Goal: Navigation & Orientation: Find specific page/section

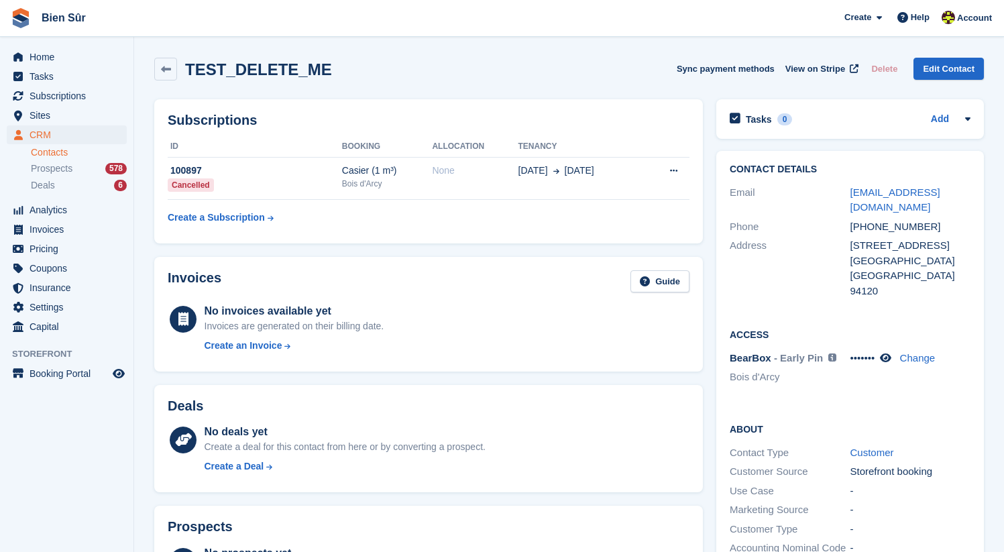
scroll to position [105, 0]
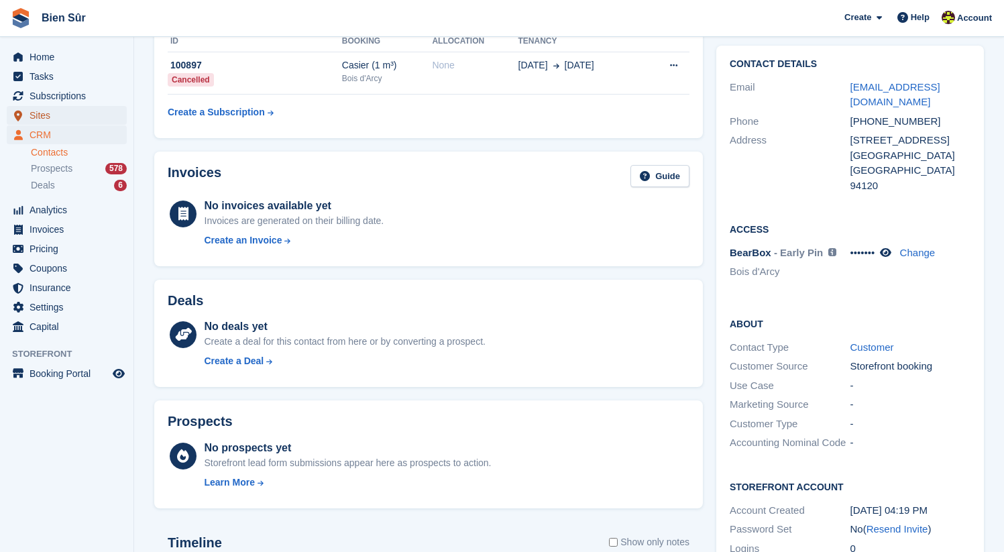
click at [68, 116] on span "Sites" at bounding box center [70, 115] width 80 height 19
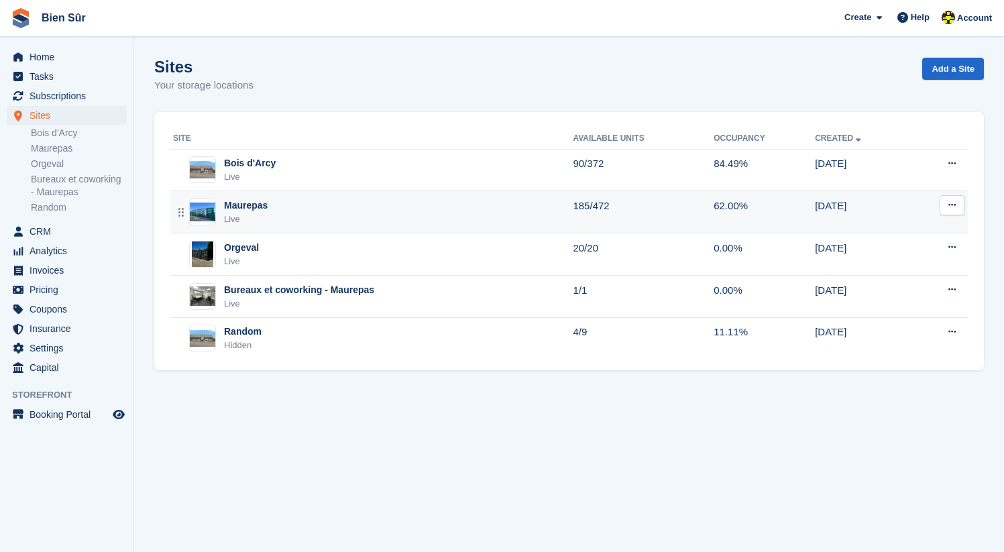
click at [283, 204] on div "Maurepas Live" at bounding box center [373, 211] width 400 height 27
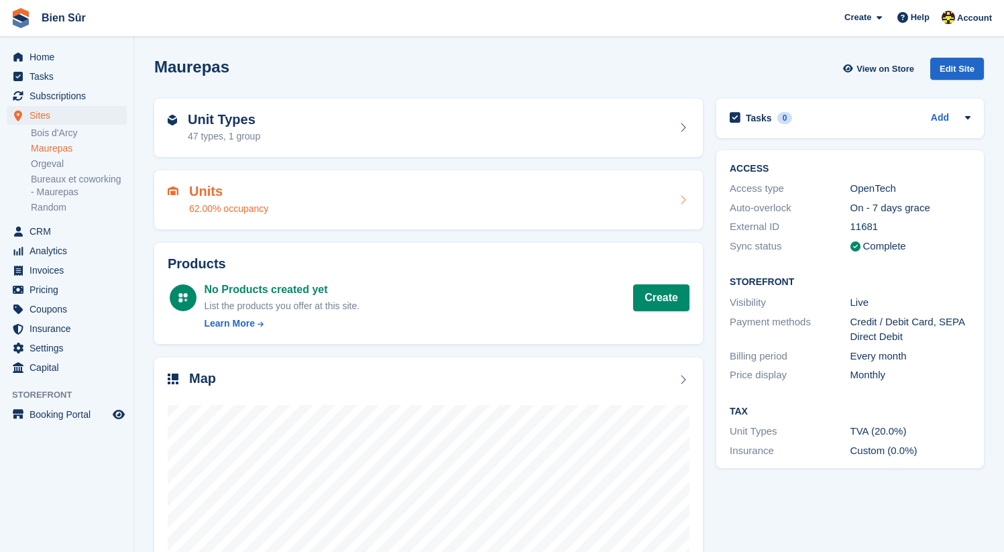
click at [294, 182] on div "Units 62.00% occupancy" at bounding box center [428, 199] width 548 height 59
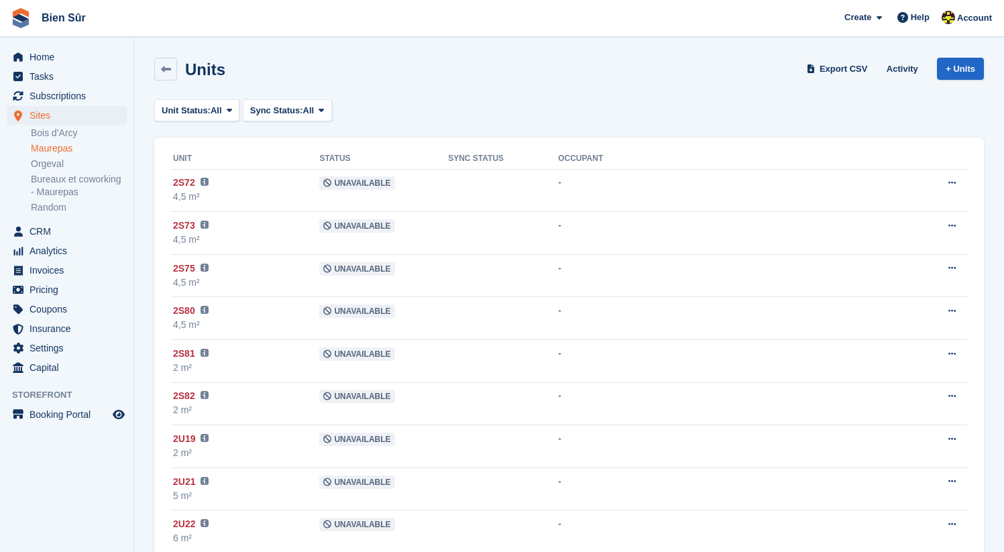
scroll to position [6754, 0]
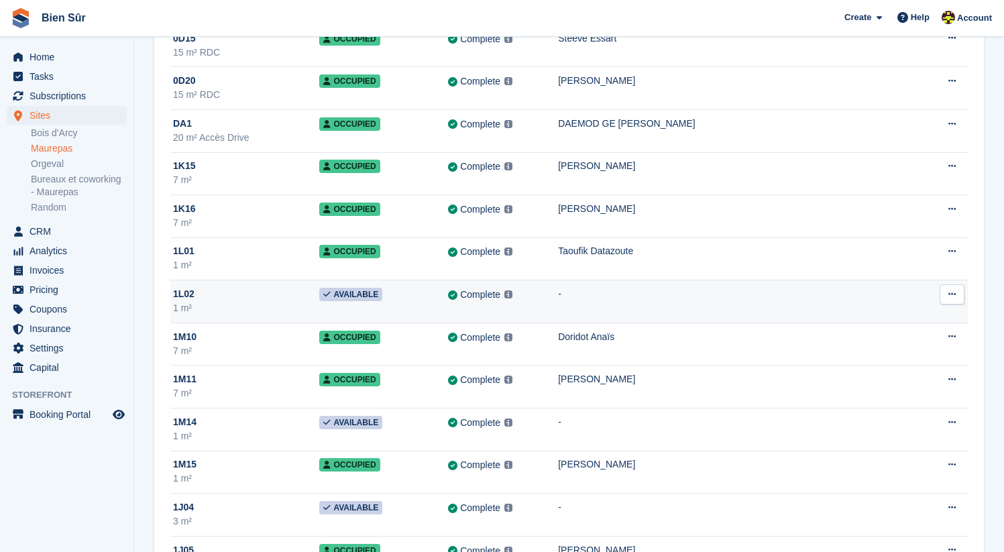
click at [186, 307] on div "1 m²" at bounding box center [246, 308] width 146 height 14
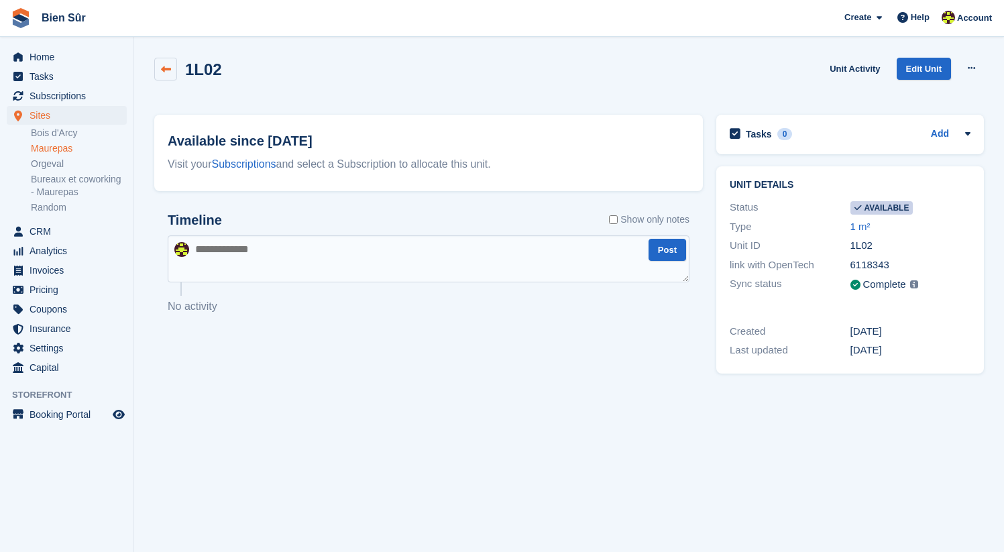
click at [162, 74] on icon at bounding box center [166, 69] width 10 height 10
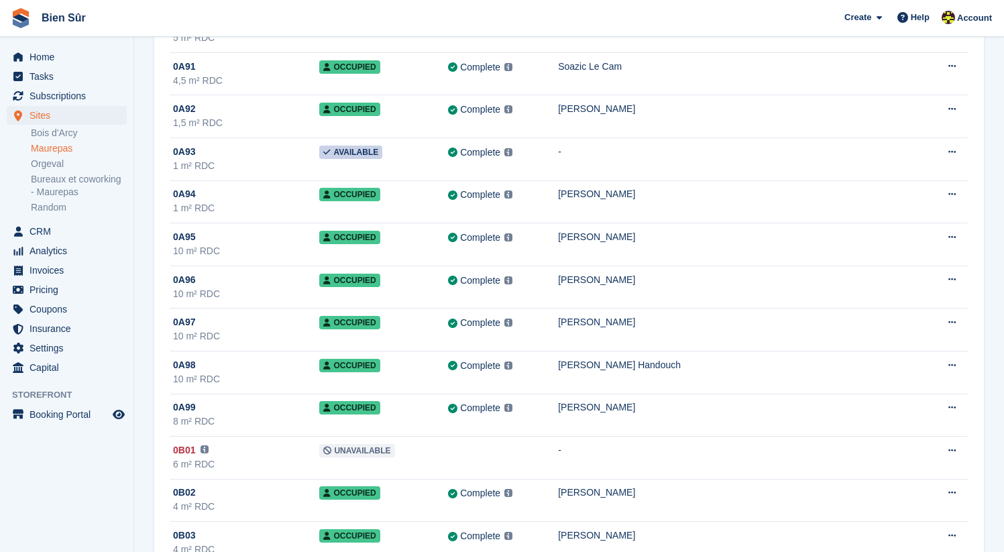
scroll to position [1269, 0]
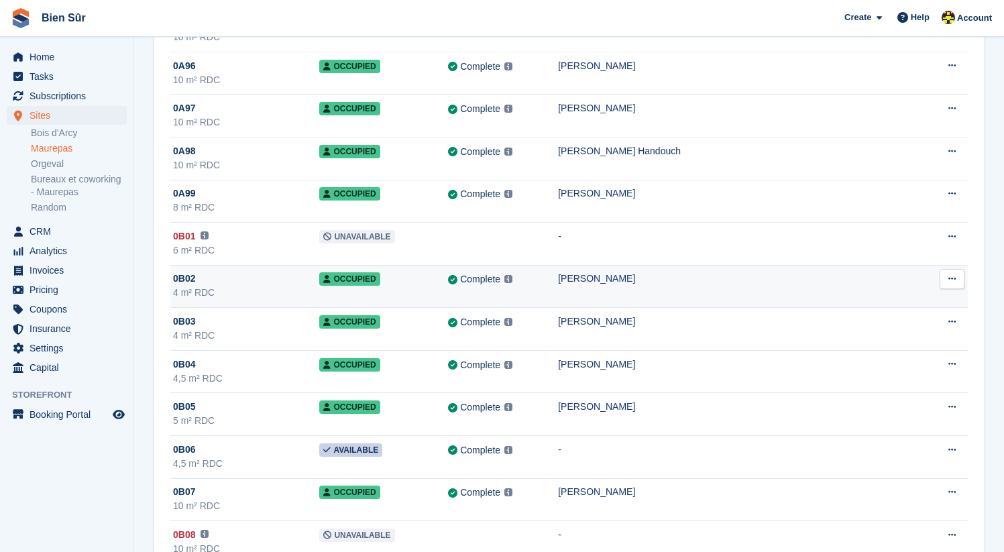
click at [213, 284] on div "0B02" at bounding box center [246, 279] width 146 height 14
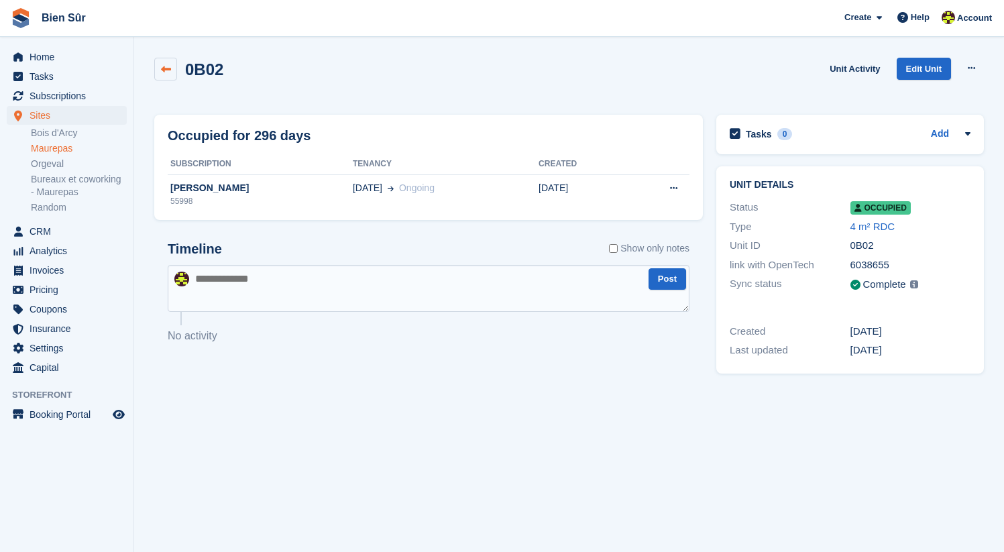
click at [162, 65] on icon at bounding box center [166, 69] width 10 height 10
